Goal: Information Seeking & Learning: Understand process/instructions

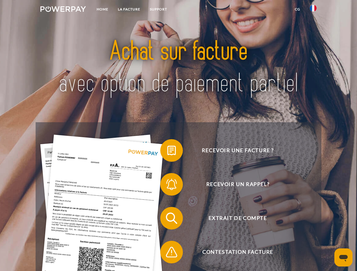
click at [63, 10] on img at bounding box center [62, 9] width 45 height 6
click at [313, 10] on img at bounding box center [313, 8] width 7 height 7
click at [297, 9] on link "CG" at bounding box center [297, 9] width 15 height 10
click at [167, 152] on span at bounding box center [163, 150] width 28 height 28
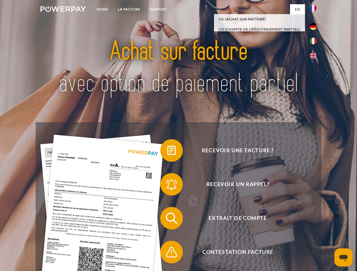
click at [167, 186] on span at bounding box center [163, 184] width 28 height 28
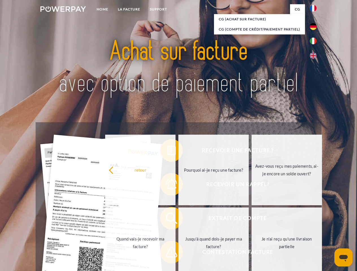
click at [178, 220] on link "Jusqu'à quand dois-je payer ma facture?" at bounding box center [213, 243] width 70 height 71
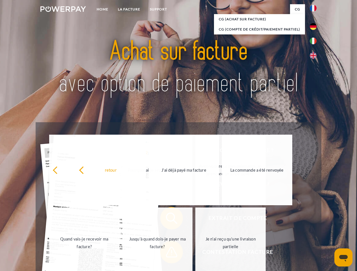
click at [167, 253] on span at bounding box center [163, 252] width 28 height 28
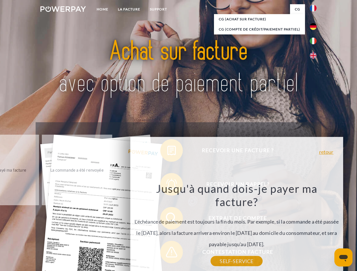
click at [343, 258] on icon "Ouvrir la fenêtre de messagerie" at bounding box center [343, 258] width 8 height 7
